Goal: Information Seeking & Learning: Compare options

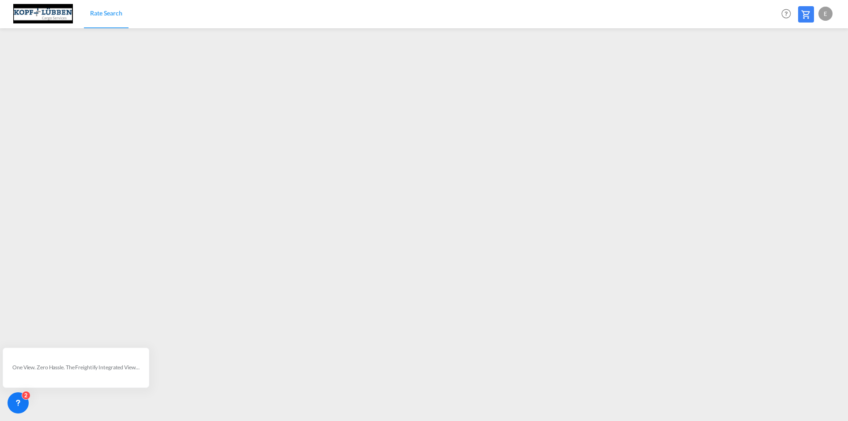
click at [110, 8] on link "Rate Search" at bounding box center [106, 14] width 45 height 29
click at [108, 14] on span "Rate Search" at bounding box center [106, 13] width 32 height 8
